Goal: Communication & Community: Answer question/provide support

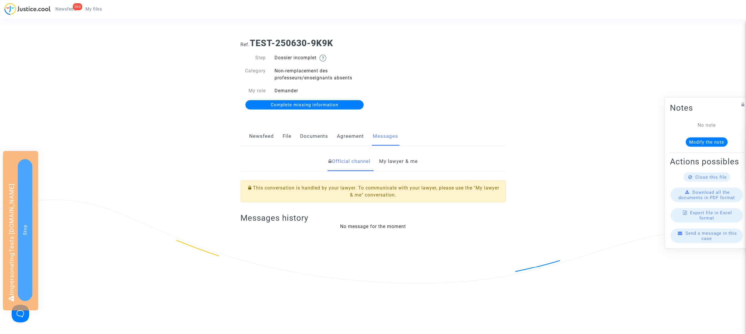
click at [390, 154] on link "My lawyer & me" at bounding box center [398, 161] width 39 height 19
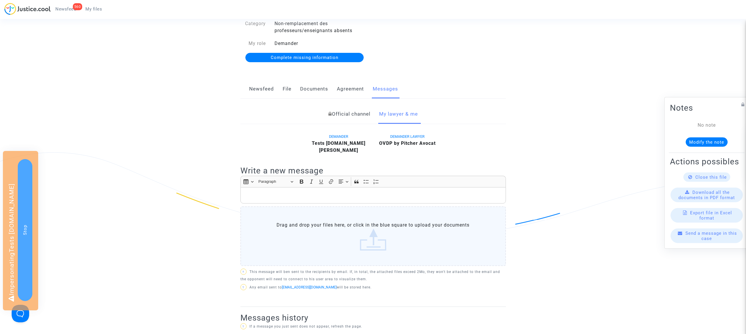
scroll to position [51, 0]
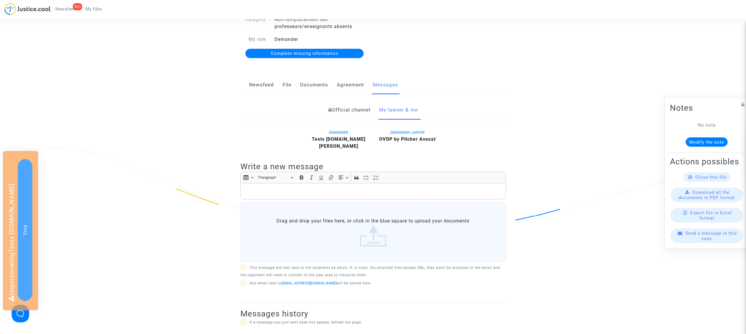
click at [303, 195] on p "Rich Text Editor, main" at bounding box center [373, 190] width 260 height 7
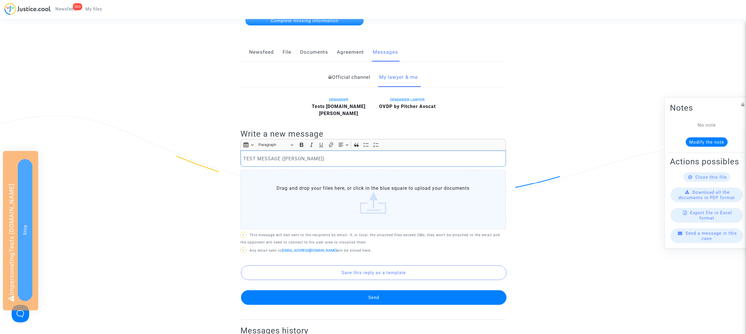
scroll to position [128, 0]
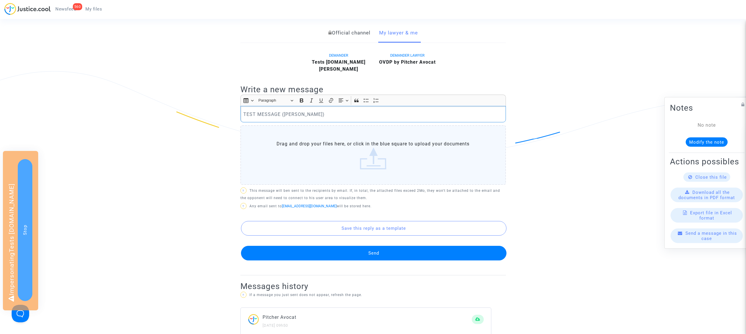
click at [373, 257] on button "Send" at bounding box center [374, 253] width 266 height 15
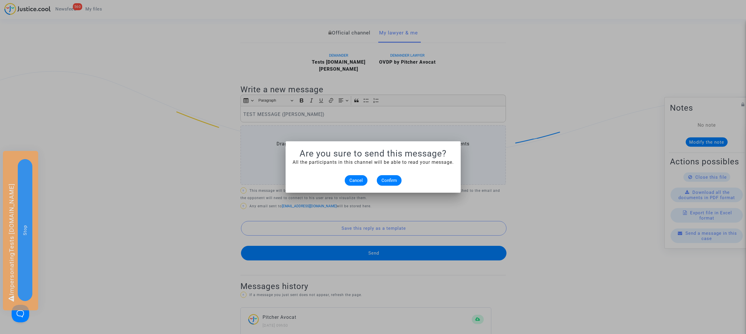
scroll to position [0, 0]
click at [386, 181] on span "Confirm" at bounding box center [389, 180] width 15 height 5
